Goal: Find specific page/section: Find specific page/section

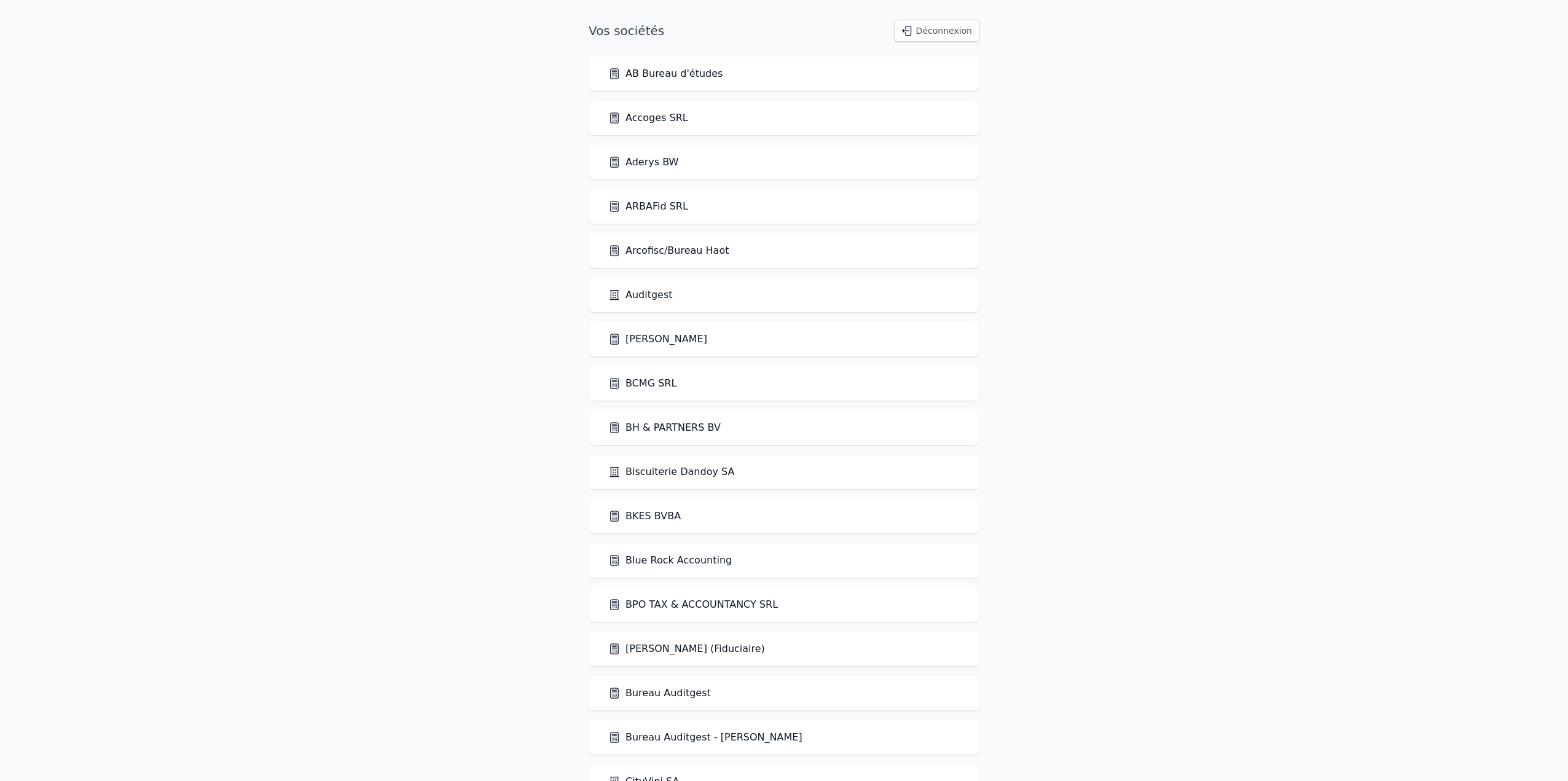
click at [642, 381] on link "BCMG SRL" at bounding box center [643, 384] width 68 height 15
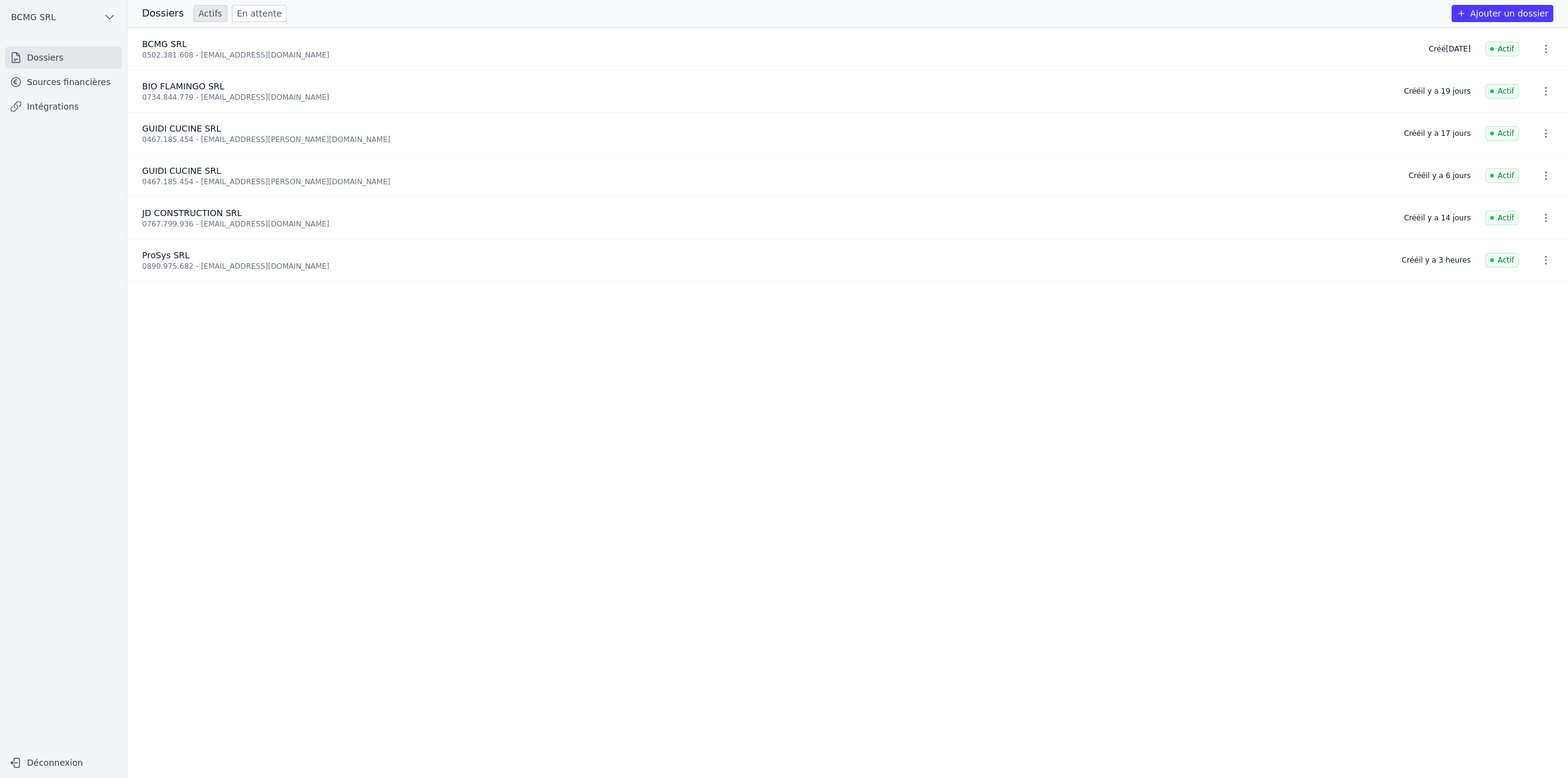
click at [43, 84] on link "Sources financières" at bounding box center [64, 82] width 117 height 22
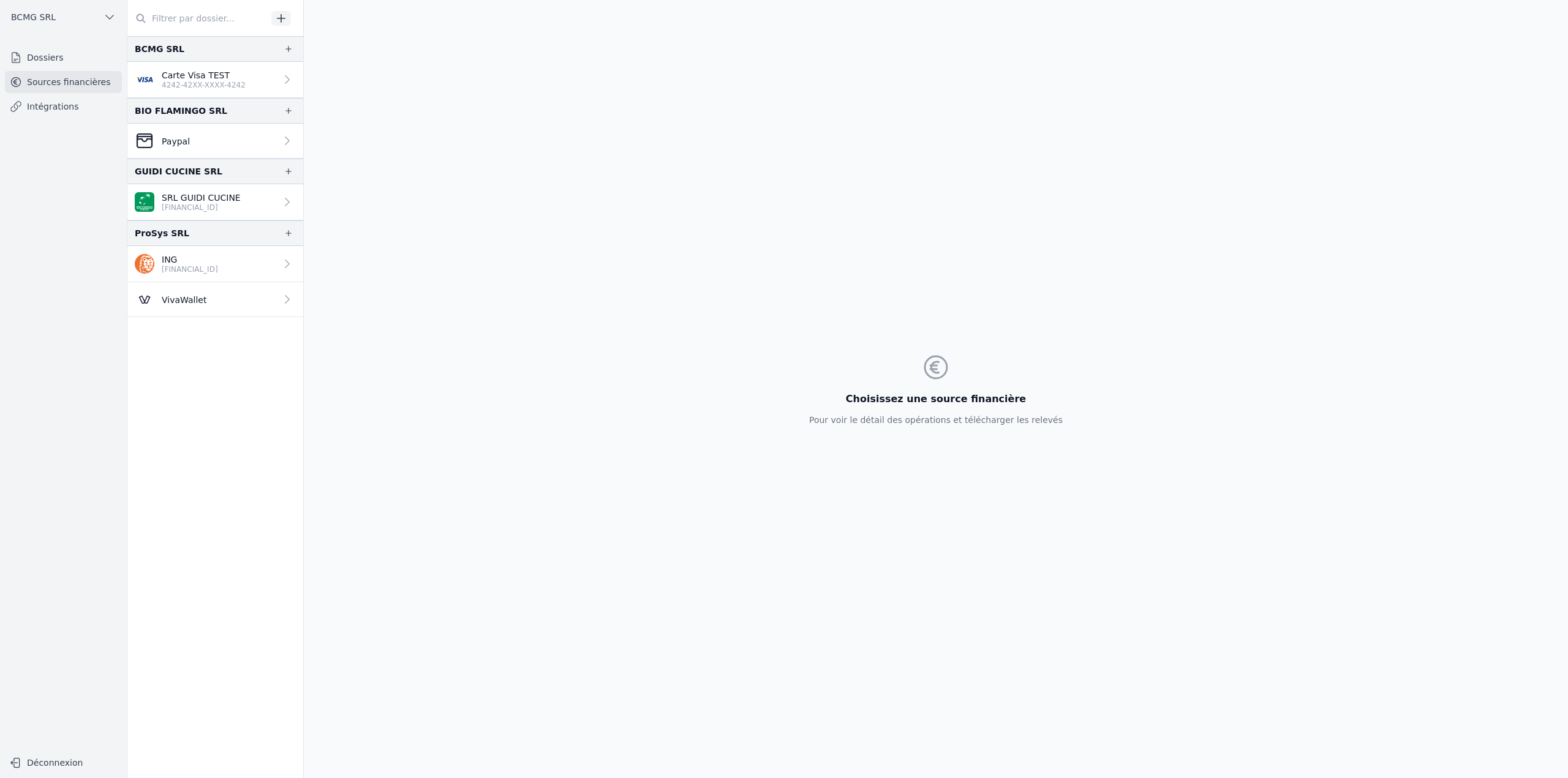
click at [206, 268] on p "[FINANCIAL_ID]" at bounding box center [190, 269] width 57 height 10
